Goal: Entertainment & Leisure: Consume media (video, audio)

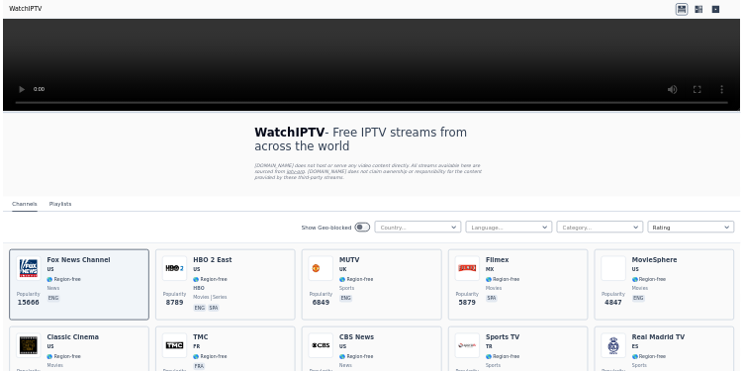
scroll to position [396, 0]
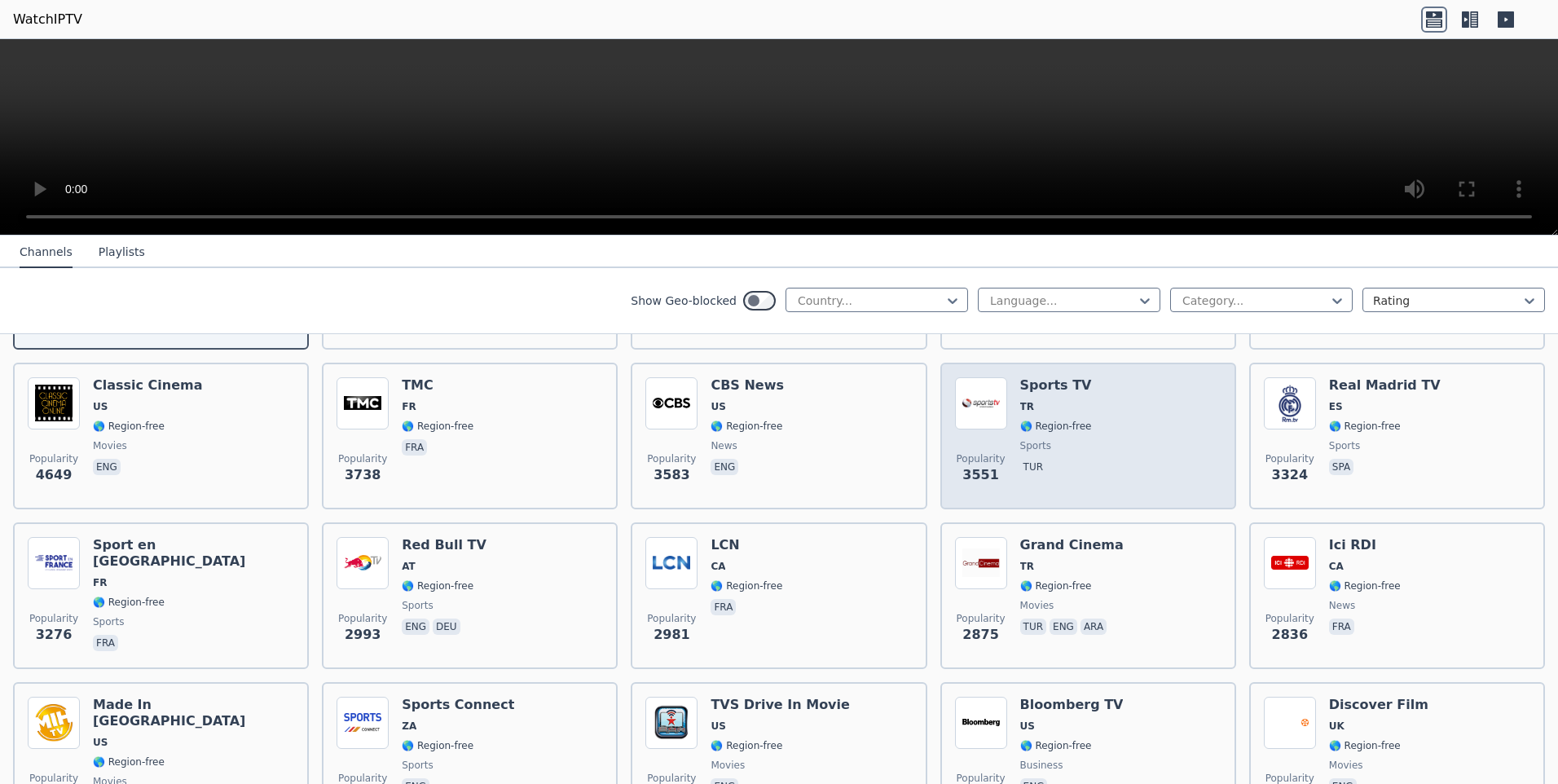
click at [1076, 469] on div "Sports TV TR 🌎 Region-free sports tur" at bounding box center [1055, 436] width 72 height 117
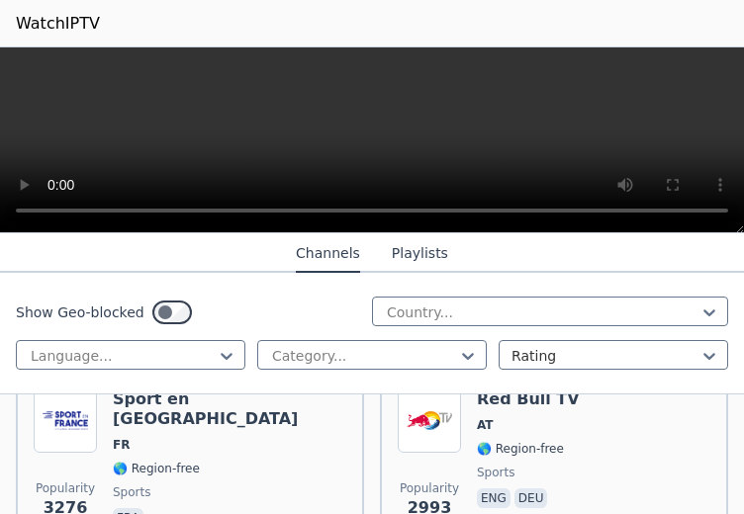
scroll to position [1130, 0]
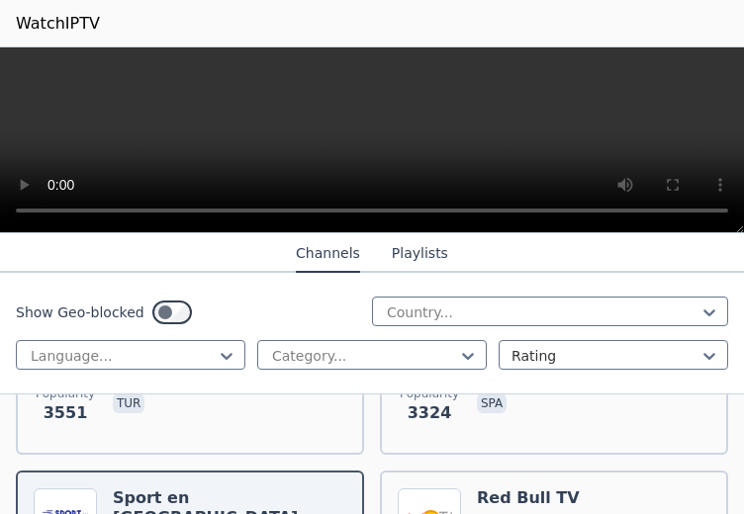
click at [420, 256] on button "Playlists" at bounding box center [420, 254] width 56 height 38
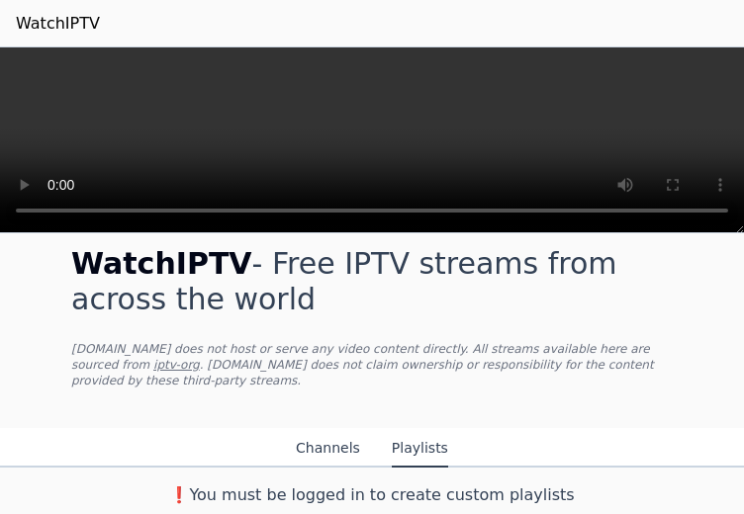
scroll to position [6, 0]
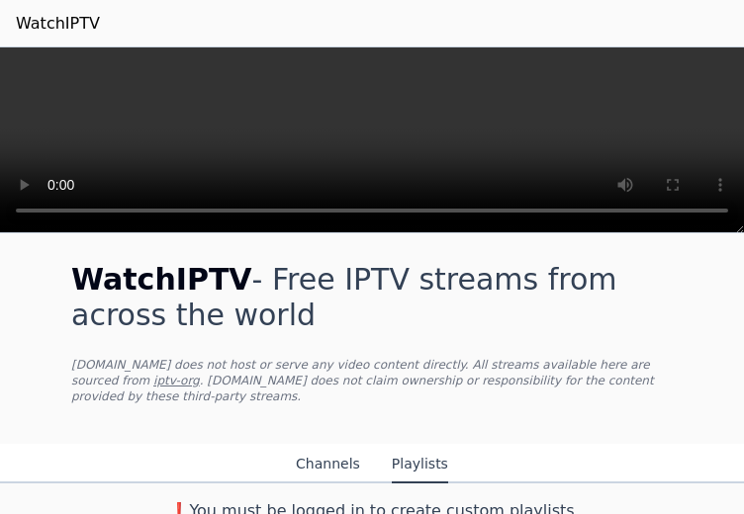
click at [344, 446] on button "Channels" at bounding box center [328, 465] width 64 height 38
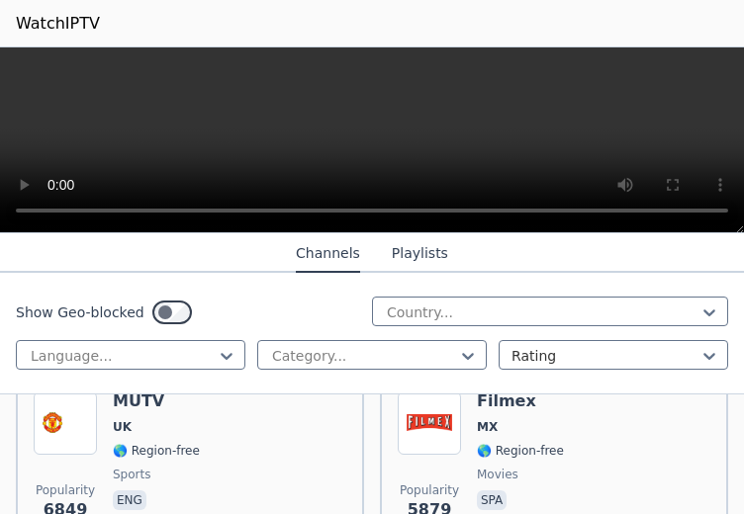
scroll to position [501, 0]
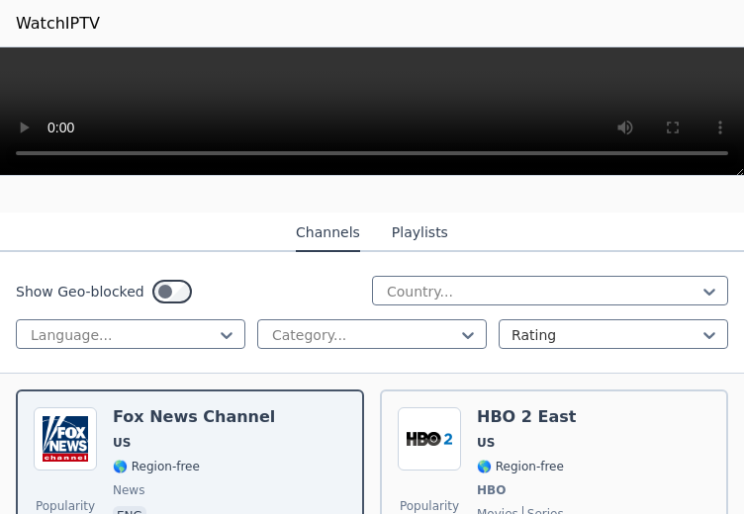
scroll to position [297, 0]
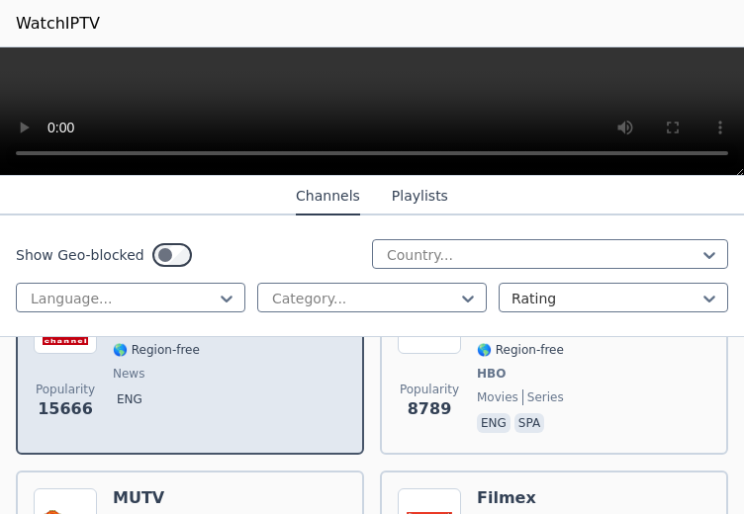
click at [239, 402] on div "[PERSON_NAME] US 🌎 Region-free news eng" at bounding box center [194, 364] width 162 height 146
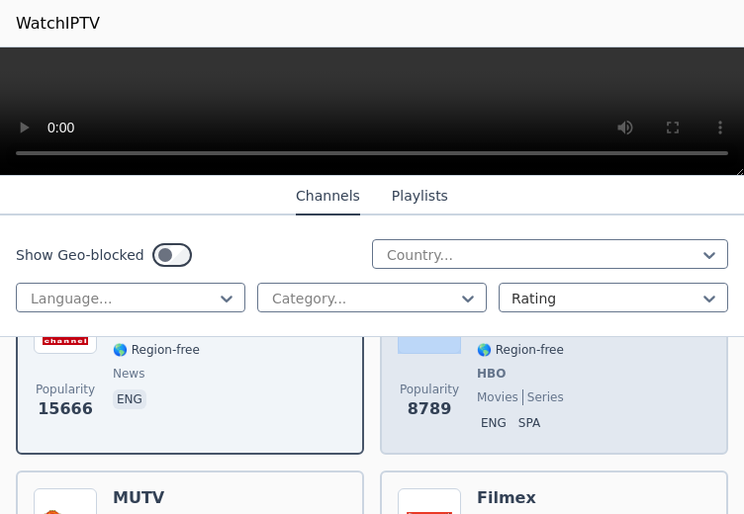
scroll to position [198, 0]
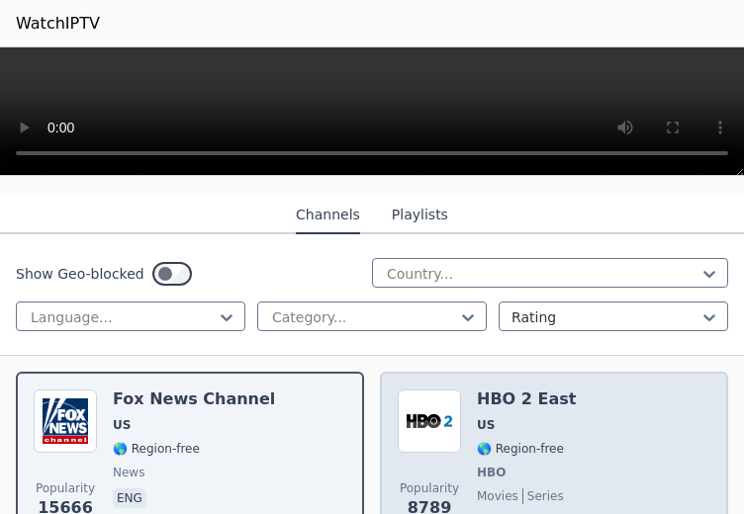
click at [564, 443] on div "Popularity 8789 HBO 2 East US 🌎 Region-free HBO movies series eng spa" at bounding box center [554, 463] width 313 height 146
